Goal: Book appointment/travel/reservation

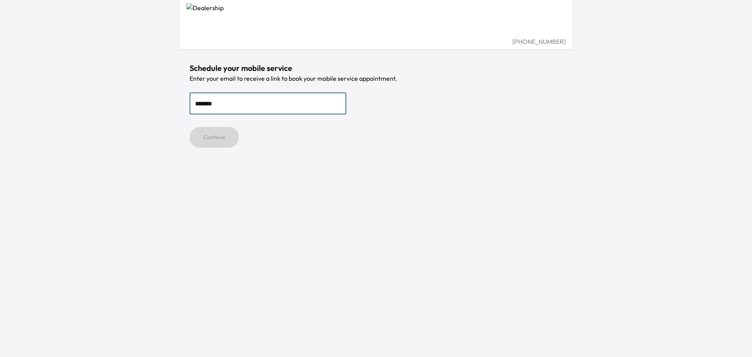
type input "**********"
click at [208, 139] on button "Continue" at bounding box center [213, 137] width 49 height 21
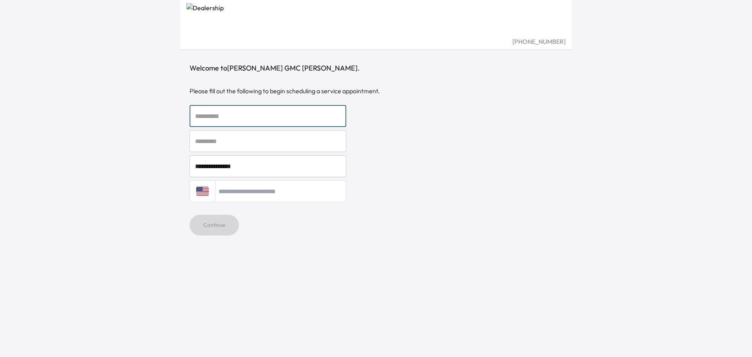
click at [300, 118] on input "text" at bounding box center [267, 116] width 157 height 22
click at [298, 118] on input "text" at bounding box center [267, 116] width 157 height 22
